Goal: Information Seeking & Learning: Understand process/instructions

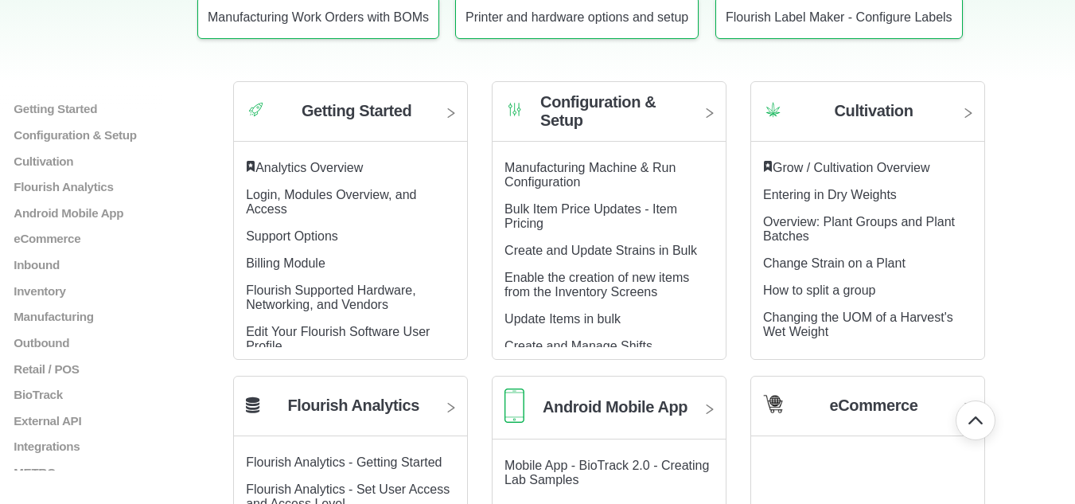
scroll to position [318, 0]
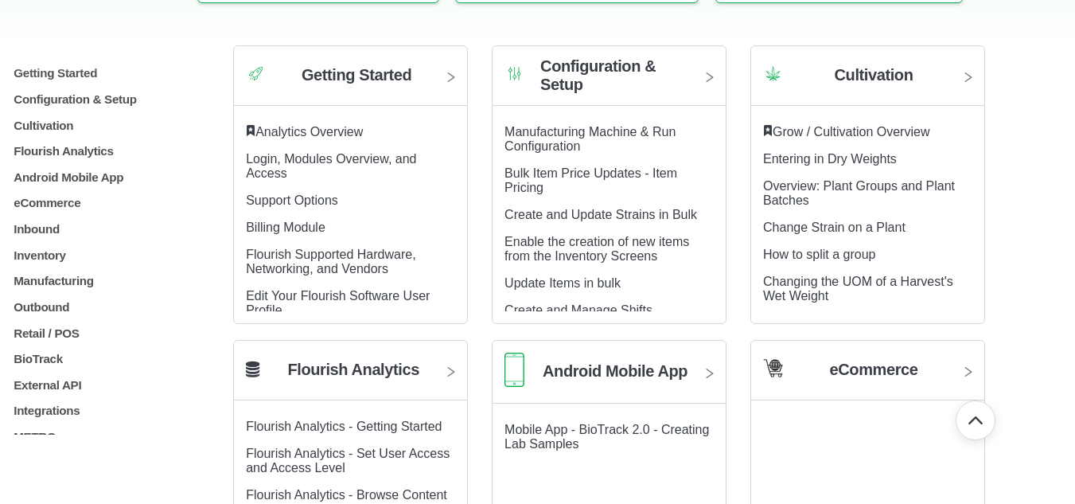
click at [39, 128] on div "Getting Started Login, Modules Overview, and Access Analytics Overview Support …" at bounding box center [97, 267] width 170 height 403
click at [40, 122] on p "Cultivation" at bounding box center [97, 125] width 170 height 14
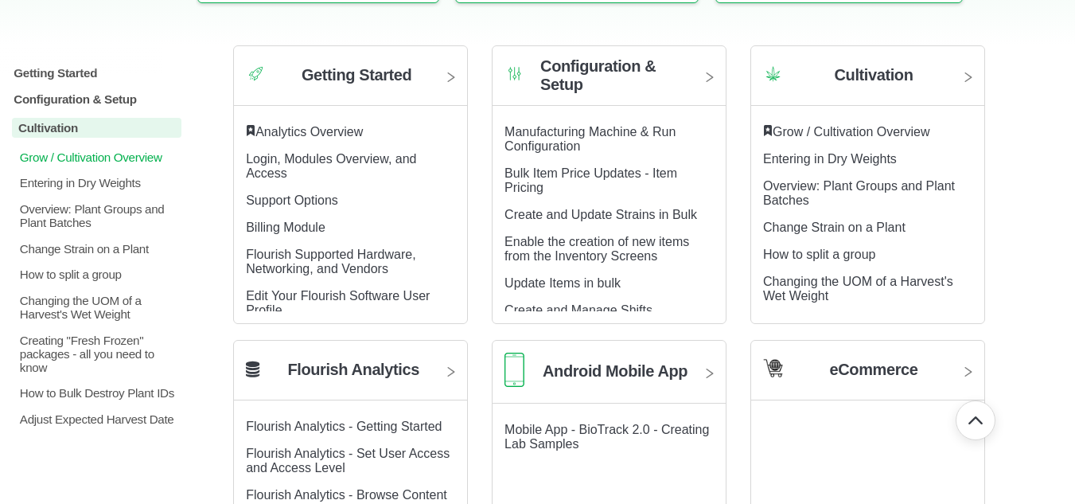
click at [56, 150] on p "Grow / Cultivation Overview" at bounding box center [100, 157] width 164 height 14
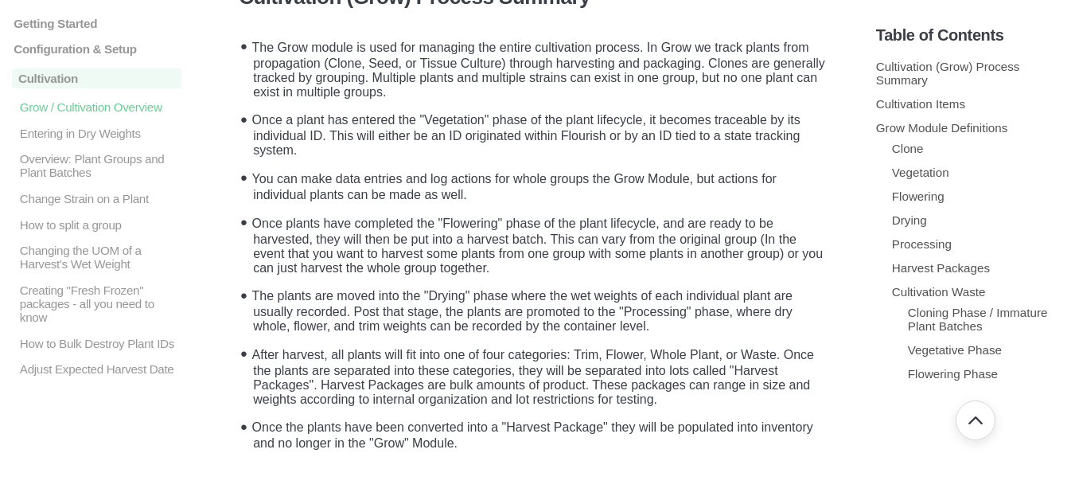
scroll to position [106, 0]
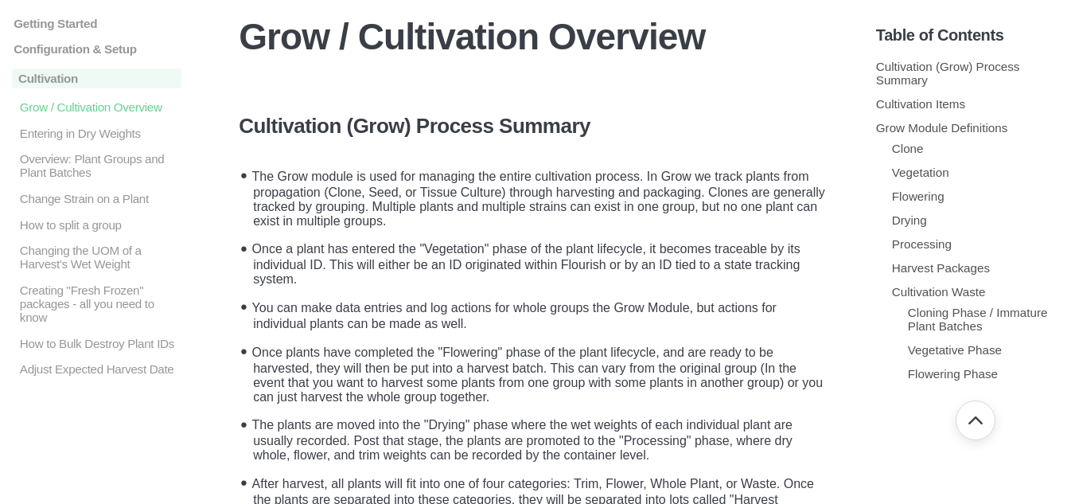
click at [505, 263] on li "Once a plant has entered the "Vegetation" phase of the plant lifecycle, it beco…" at bounding box center [542, 261] width 590 height 59
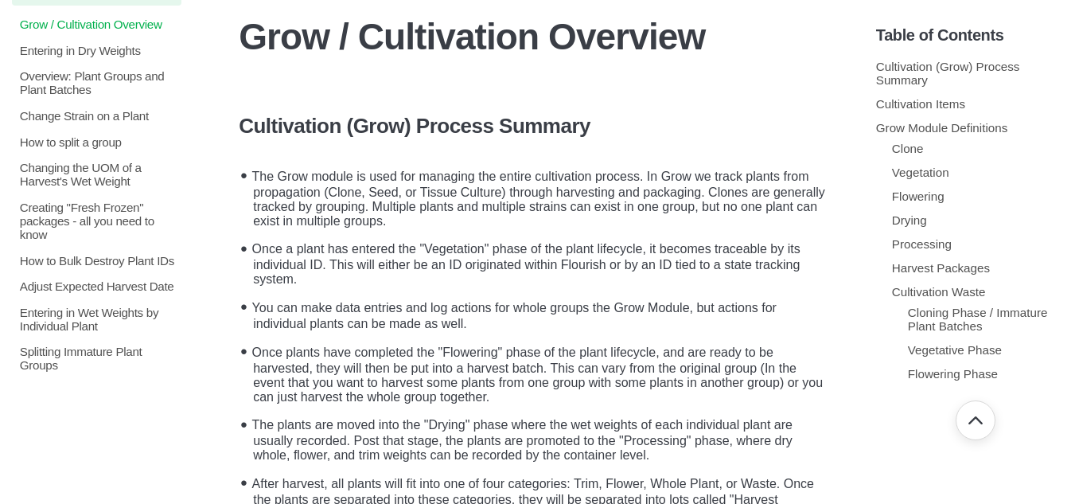
scroll to position [0, 0]
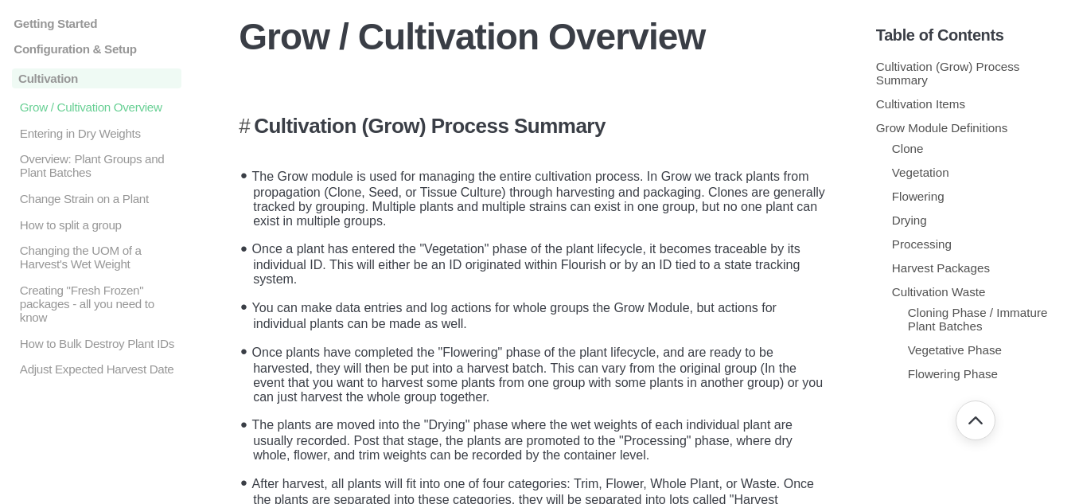
click at [760, 123] on h3 "Cultivation (Grow) Process Summary" at bounding box center [538, 126] width 598 height 25
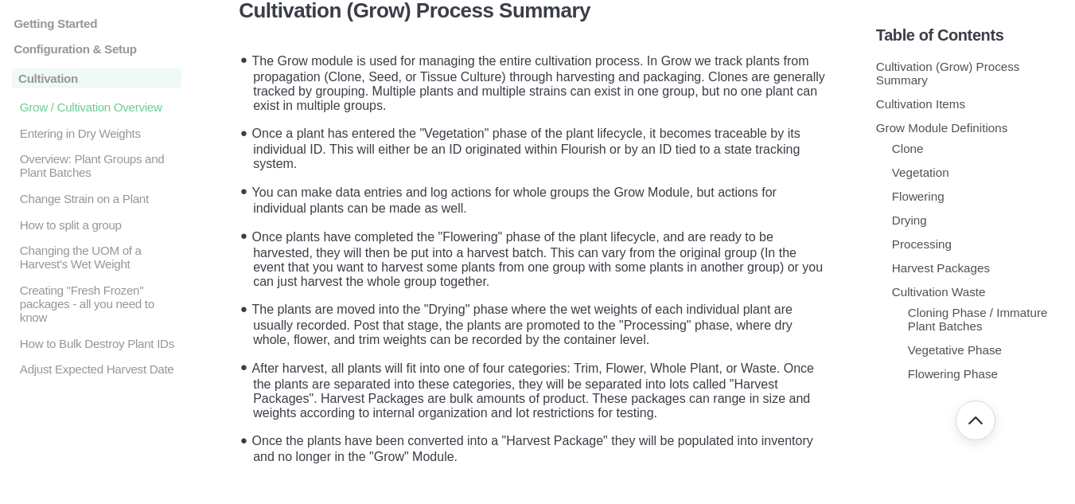
scroll to position [222, 0]
click at [555, 297] on li "The plants are moved into the "Drying" phase where the wet weights of each indi…" at bounding box center [542, 320] width 590 height 59
